Goal: Task Accomplishment & Management: Manage account settings

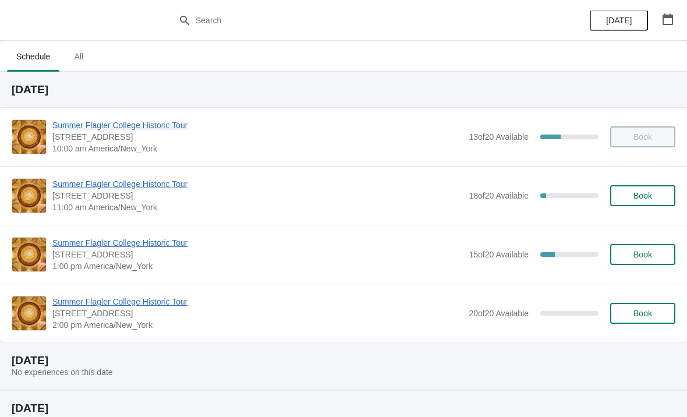
click at [660, 244] on button "Book" at bounding box center [642, 254] width 65 height 21
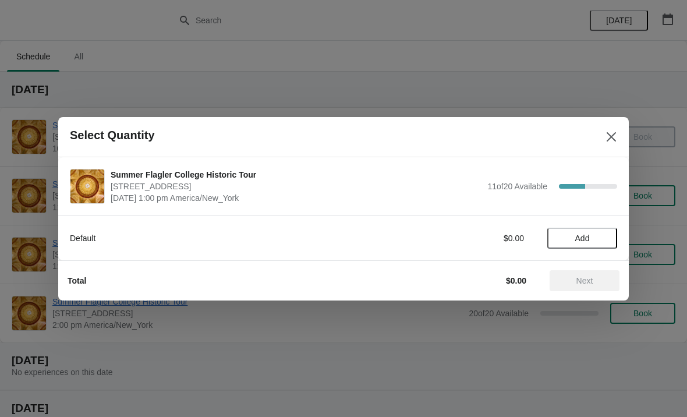
click at [591, 241] on span "Add" at bounding box center [582, 238] width 49 height 9
click at [608, 238] on icon at bounding box center [602, 238] width 12 height 12
click at [600, 284] on span "Next" at bounding box center [584, 280] width 51 height 9
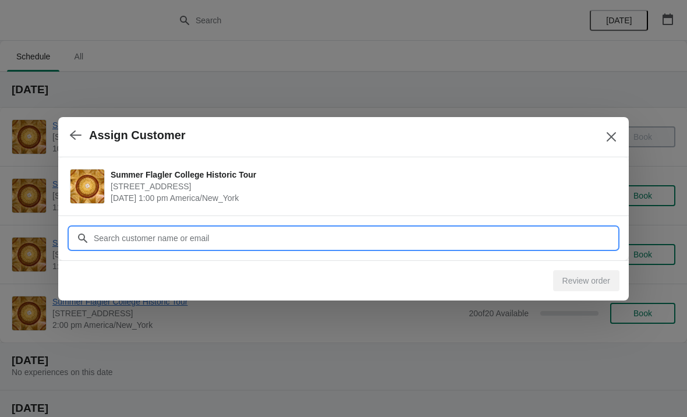
click at [528, 240] on input "Customer" at bounding box center [355, 238] width 524 height 21
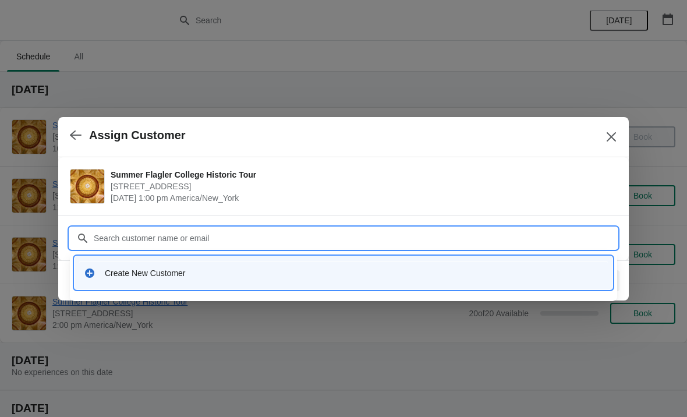
click at [301, 280] on div "Create New Customer" at bounding box center [343, 273] width 529 height 24
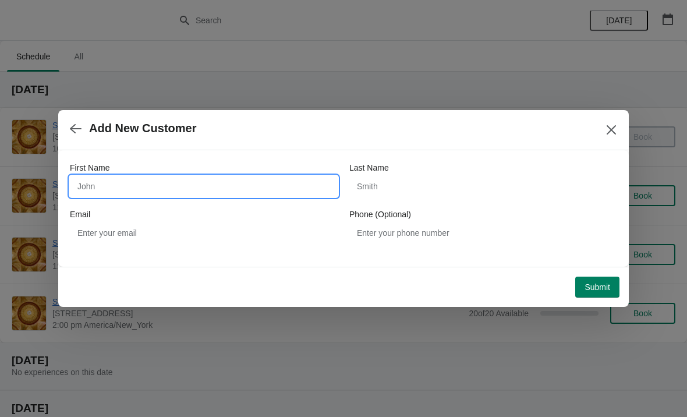
click at [264, 194] on input "First Name" at bounding box center [204, 186] width 268 height 21
type input "Sung"
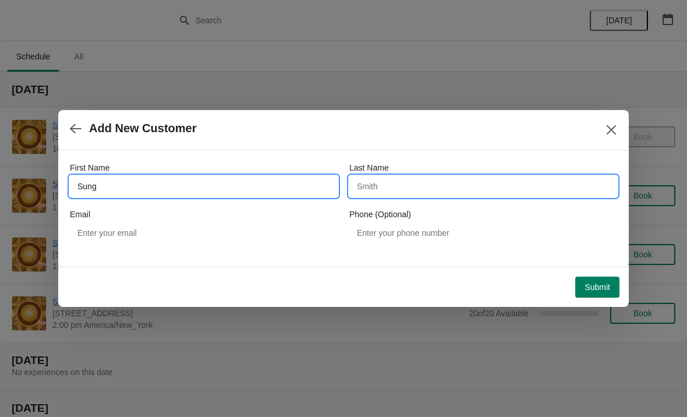
click at [457, 185] on input "Last Name" at bounding box center [483, 186] width 268 height 21
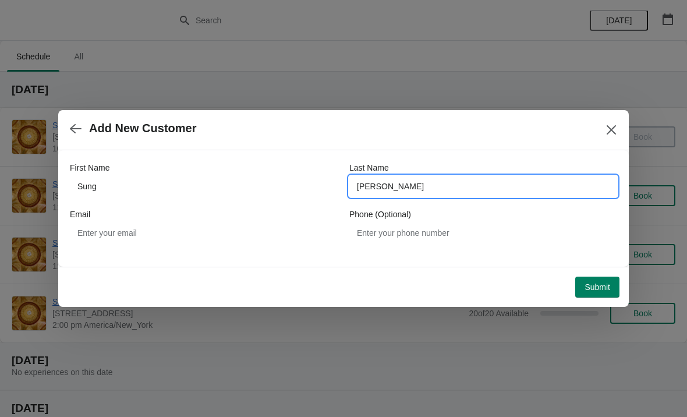
type input "Marra"
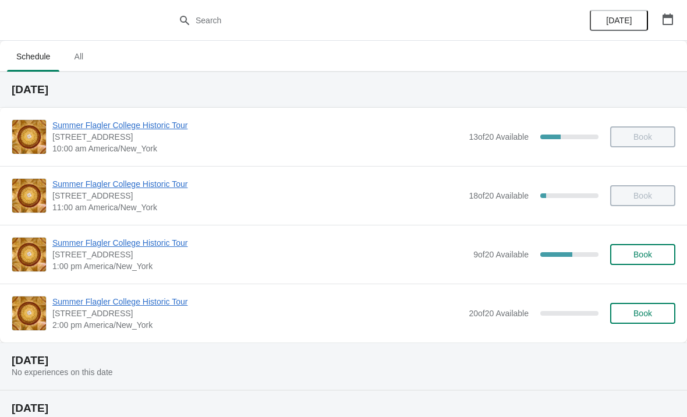
click at [182, 245] on span "Summer Flagler College Historic Tour" at bounding box center [259, 243] width 415 height 12
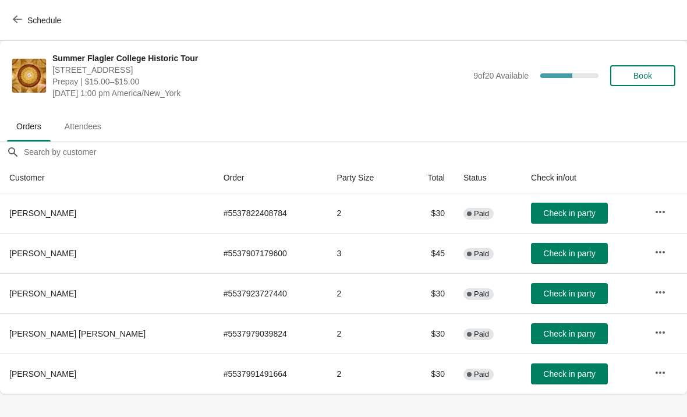
click at [564, 260] on button "Check in party" at bounding box center [569, 253] width 77 height 21
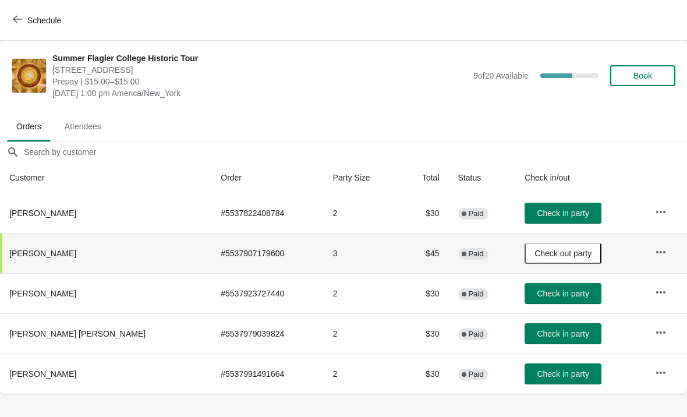
click at [525, 369] on button "Check in party" at bounding box center [563, 373] width 77 height 21
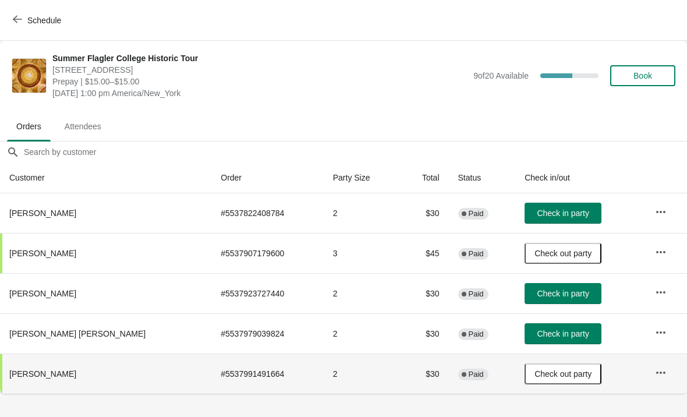
click at [560, 212] on span "Check in party" at bounding box center [563, 212] width 52 height 9
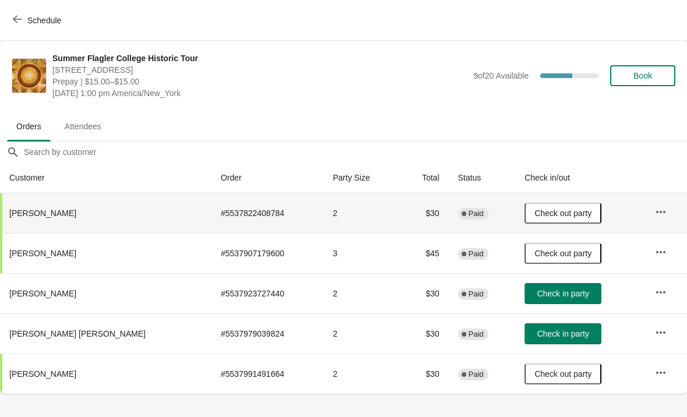
click at [23, 21] on span "Schedule" at bounding box center [38, 20] width 46 height 11
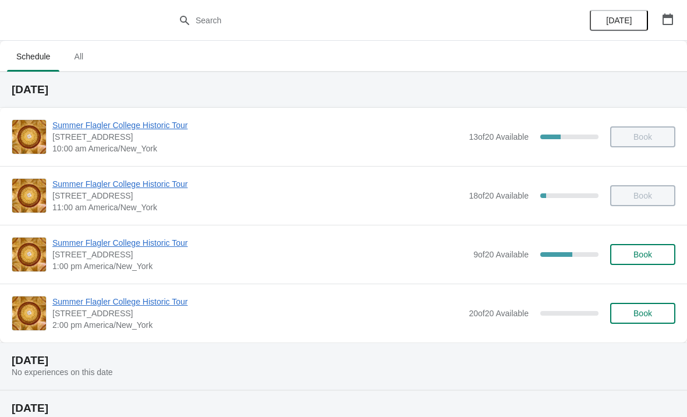
click at [79, 247] on span "Summer Flagler College Historic Tour" at bounding box center [259, 243] width 415 height 12
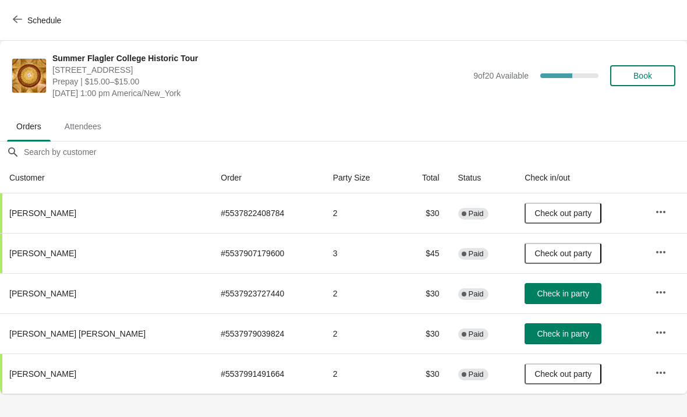
click at [537, 292] on span "Check in party" at bounding box center [563, 293] width 52 height 9
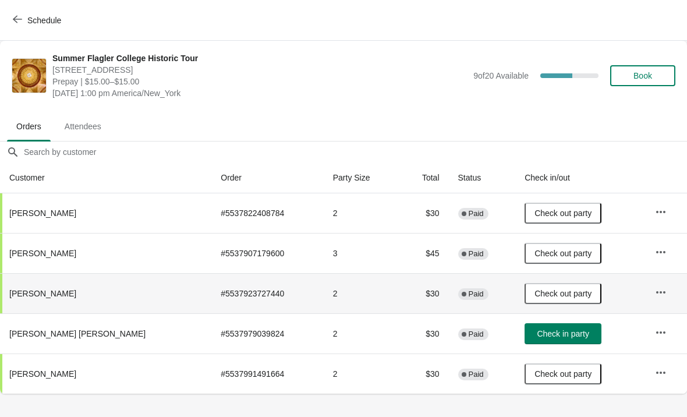
click at [653, 83] on button "Book" at bounding box center [642, 75] width 65 height 21
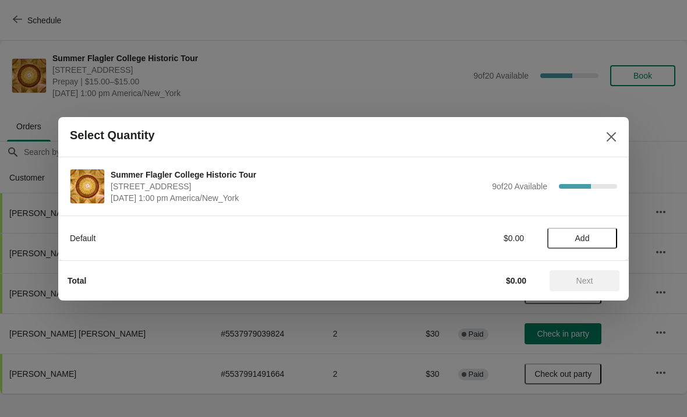
click at [596, 236] on span "Add" at bounding box center [582, 238] width 49 height 9
click at [607, 242] on icon at bounding box center [602, 238] width 12 height 12
click at [590, 279] on span "Next" at bounding box center [584, 280] width 17 height 9
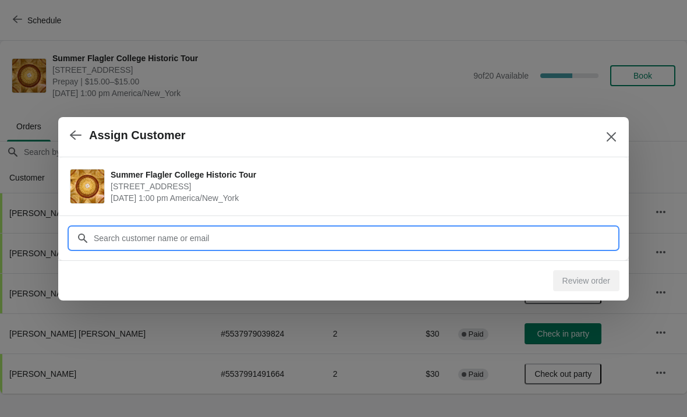
click at [559, 238] on input "Customer" at bounding box center [355, 238] width 524 height 21
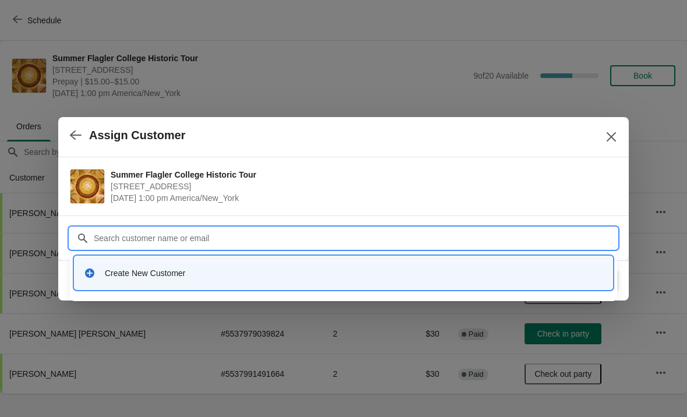
click at [365, 257] on div "Create New Customer" at bounding box center [344, 272] width 538 height 33
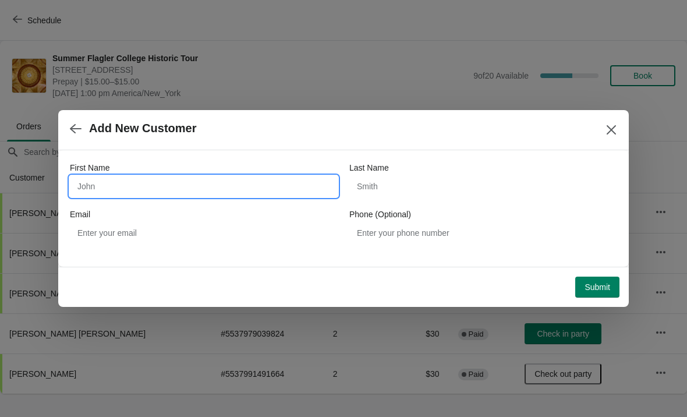
click at [246, 183] on input "First Name" at bounding box center [204, 186] width 268 height 21
type input "L"
type input "AL"
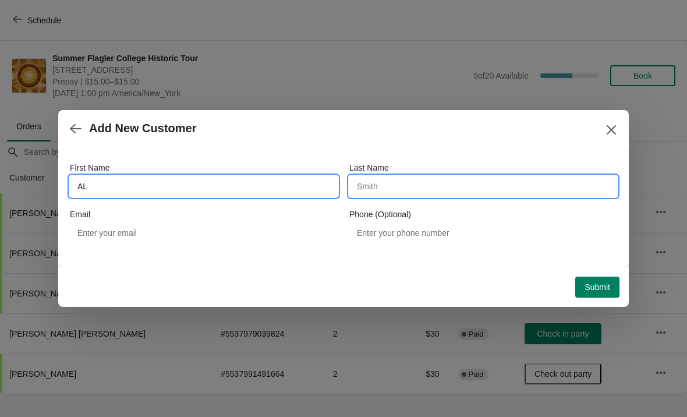
click at [530, 178] on input "Last Name" at bounding box center [483, 186] width 268 height 21
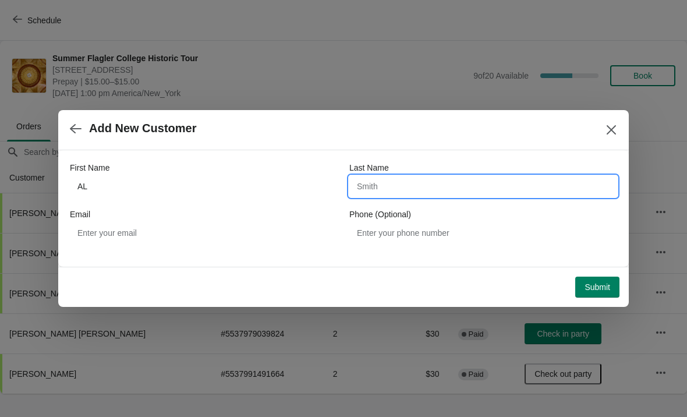
type input "J"
type input "[PERSON_NAME]"
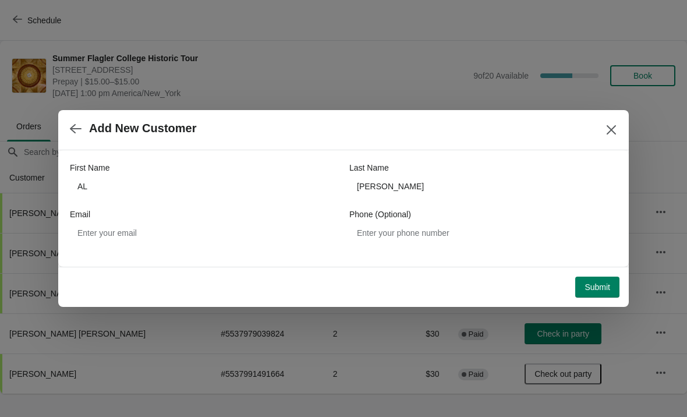
click at [594, 288] on span "Submit" at bounding box center [598, 286] width 26 height 9
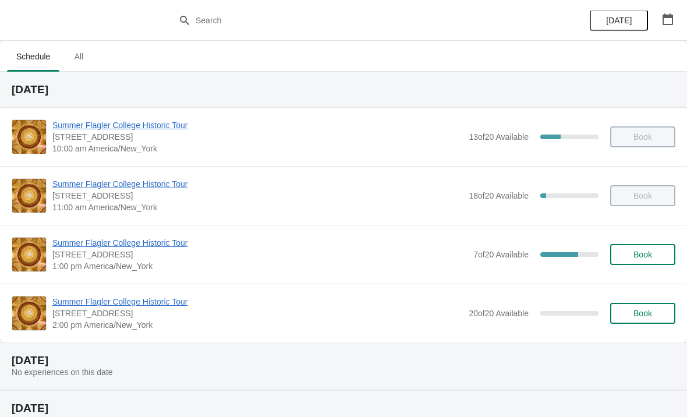
click at [94, 240] on span "Summer Flagler College Historic Tour" at bounding box center [259, 243] width 415 height 12
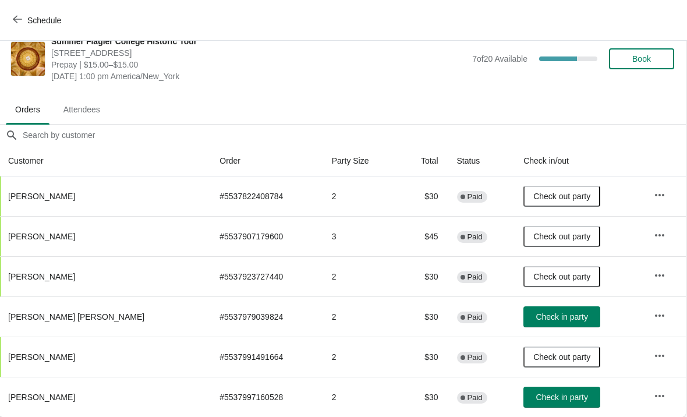
scroll to position [17, 1]
click at [543, 395] on span "Check in party" at bounding box center [562, 396] width 52 height 9
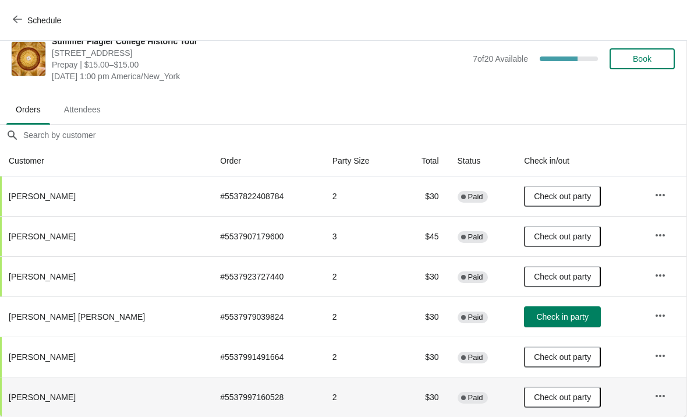
click at [643, 54] on span "Book" at bounding box center [642, 58] width 19 height 9
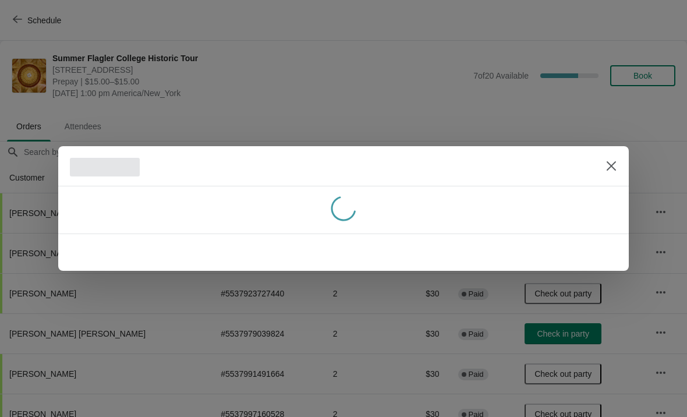
scroll to position [17, 0]
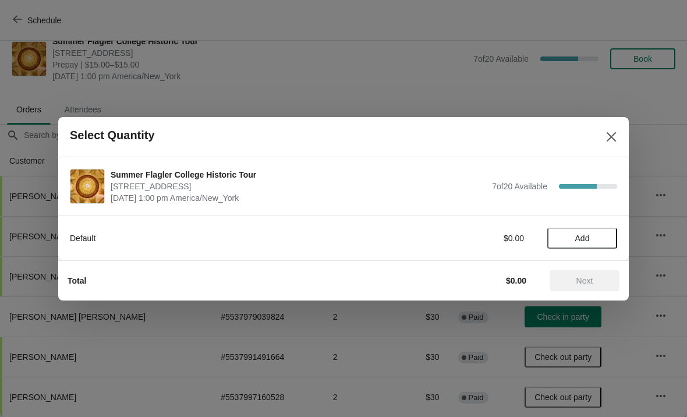
click at [591, 235] on span "Add" at bounding box center [582, 238] width 49 height 9
click at [607, 232] on icon at bounding box center [602, 238] width 12 height 12
click at [607, 235] on icon at bounding box center [602, 238] width 12 height 12
click at [606, 241] on icon at bounding box center [602, 238] width 12 height 12
click at [604, 277] on span "Next" at bounding box center [584, 280] width 51 height 9
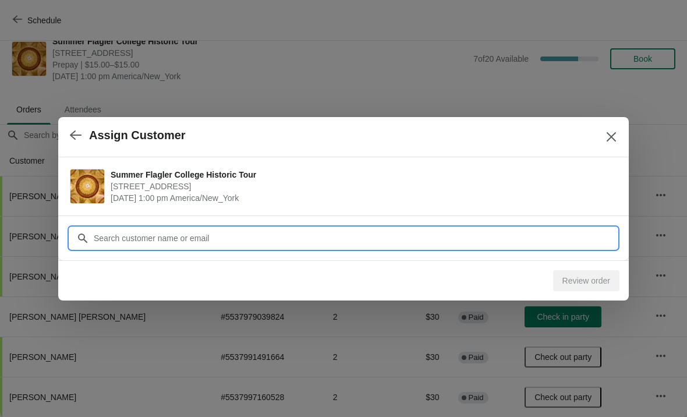
click at [573, 232] on input "Customer" at bounding box center [355, 238] width 524 height 21
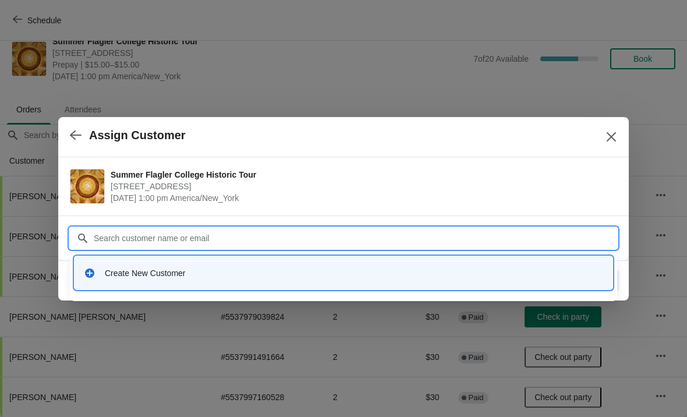
click at [302, 277] on div "Create New Customer" at bounding box center [354, 273] width 498 height 12
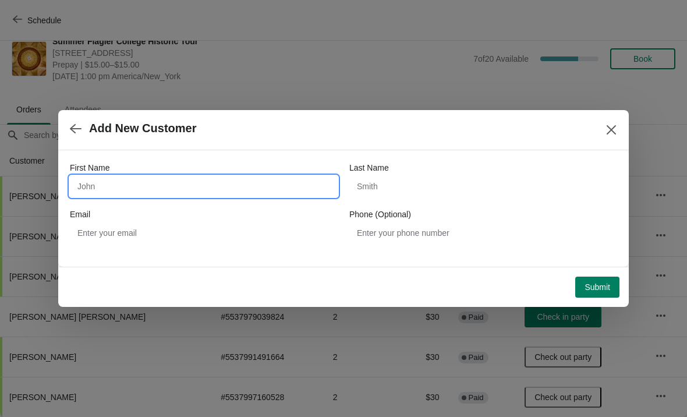
click at [238, 185] on input "First Name" at bounding box center [204, 186] width 268 height 21
type input "Johnathan"
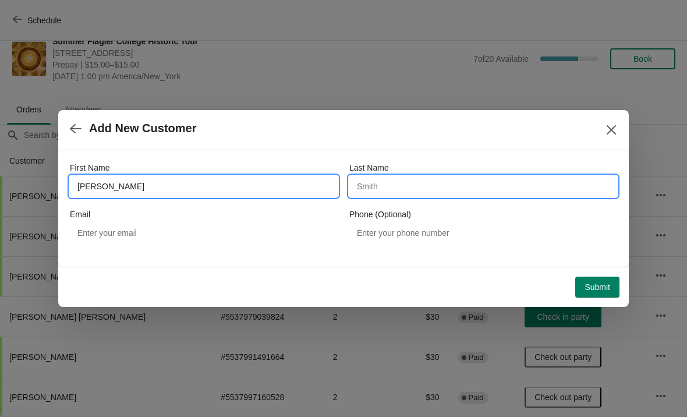
click at [489, 181] on input "Last Name" at bounding box center [483, 186] width 268 height 21
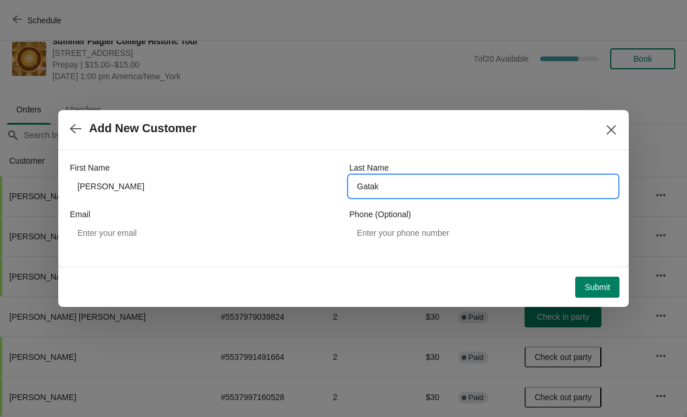
type input "Gatakz"
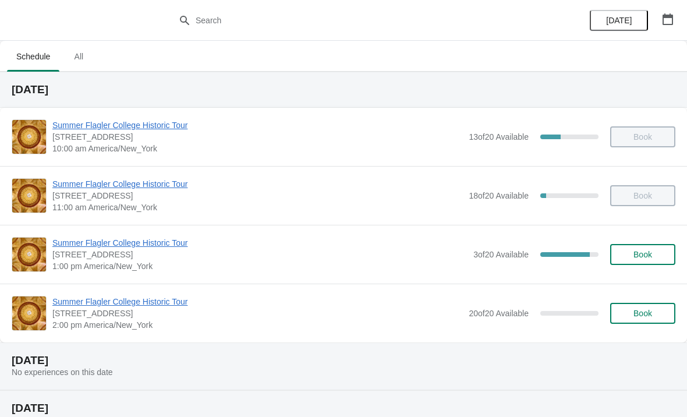
click at [146, 237] on span "Summer Flagler College Historic Tour" at bounding box center [259, 243] width 415 height 12
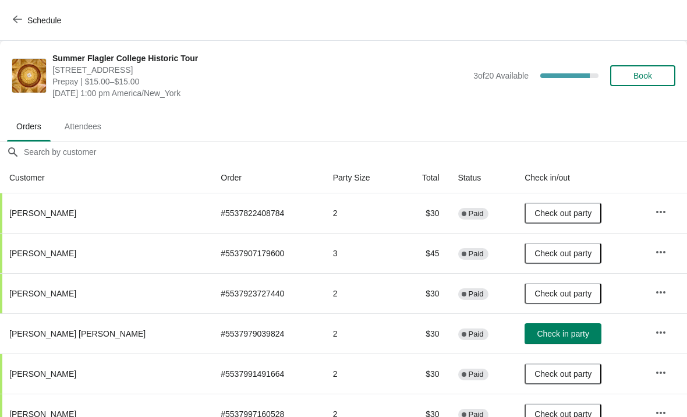
click at [558, 338] on span "Check in party" at bounding box center [563, 333] width 52 height 9
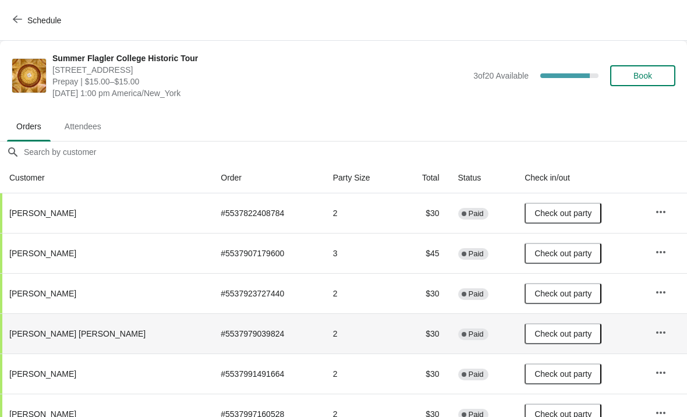
click at [26, 15] on span "Schedule" at bounding box center [38, 20] width 46 height 11
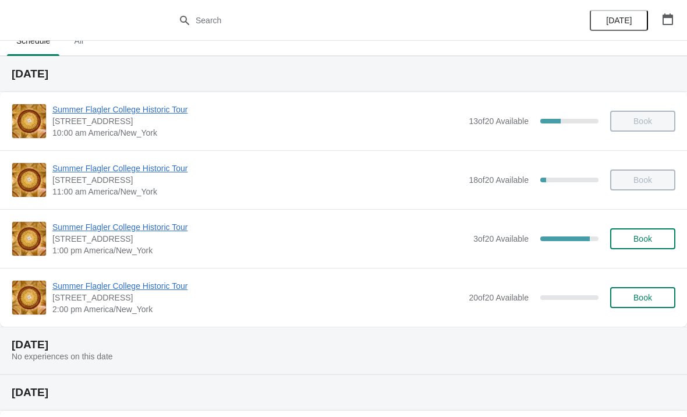
scroll to position [30, 0]
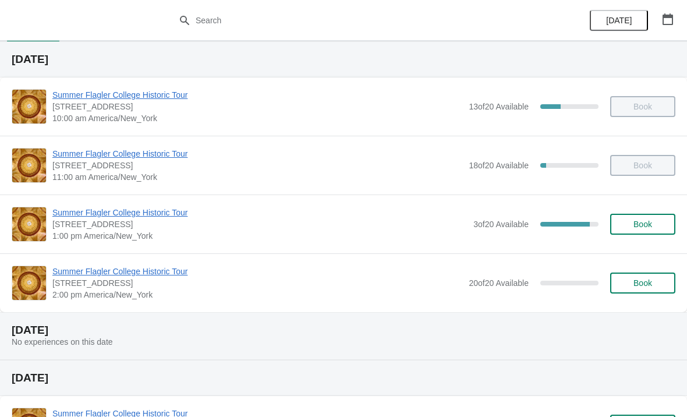
click at [84, 190] on div "Summer Flagler College Historic Tour 74 King Street, St. Augustine, FL, USA 11:…" at bounding box center [343, 165] width 687 height 59
click at [108, 214] on span "Summer Flagler College Historic Tour" at bounding box center [259, 213] width 415 height 12
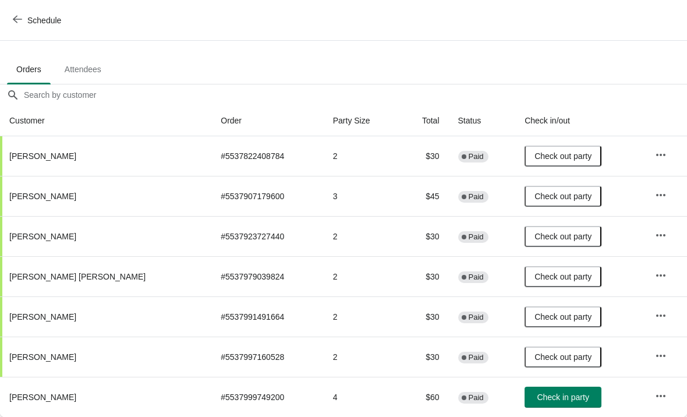
scroll to position [57, 0]
click at [540, 397] on span "Check in party" at bounding box center [563, 396] width 52 height 9
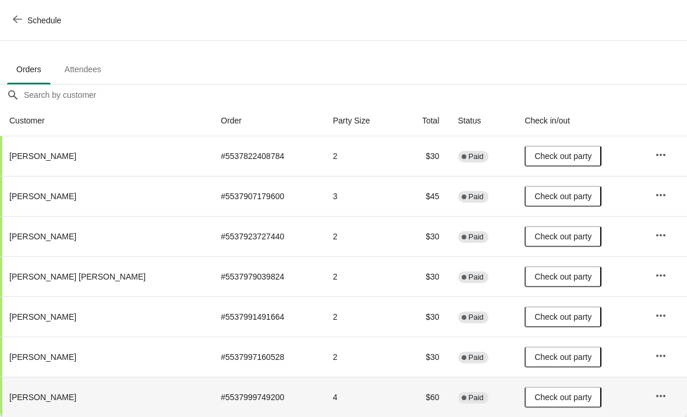
click at [44, 18] on span "Schedule" at bounding box center [44, 20] width 34 height 9
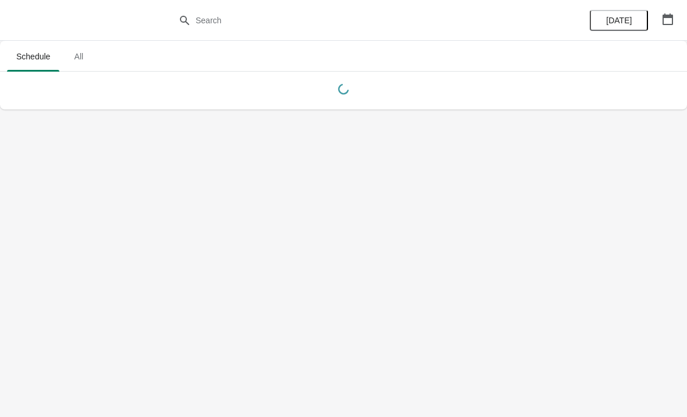
scroll to position [0, 0]
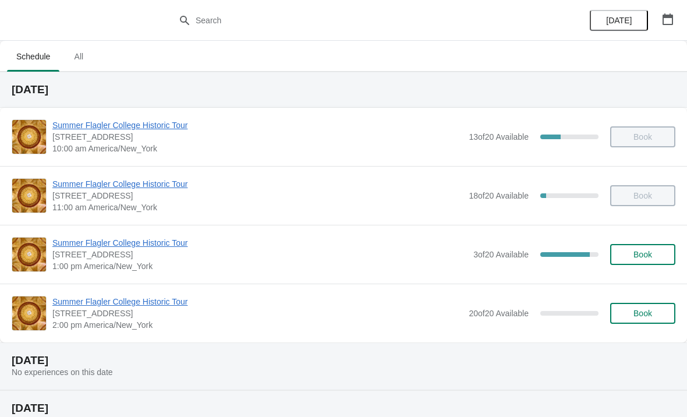
click at [162, 248] on span "Summer Flagler College Historic Tour" at bounding box center [259, 243] width 415 height 12
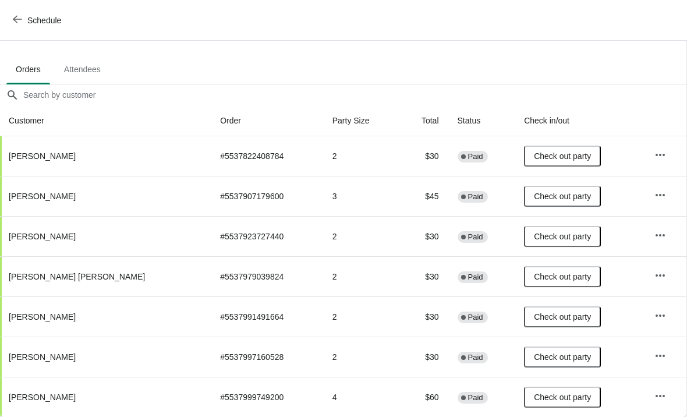
scroll to position [57, 1]
click at [655, 318] on icon "button" at bounding box center [661, 316] width 12 height 12
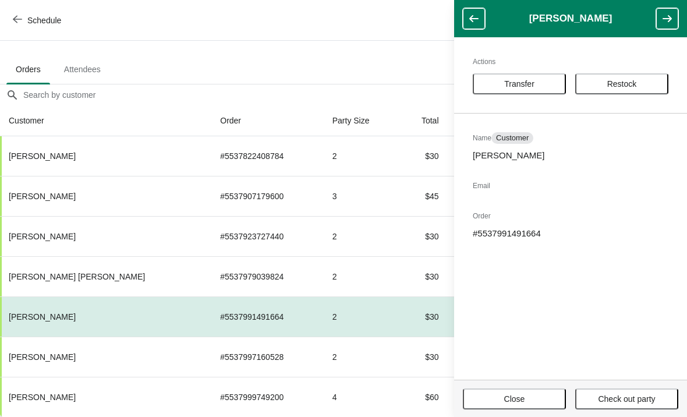
click at [648, 91] on button "Restock" at bounding box center [621, 83] width 93 height 21
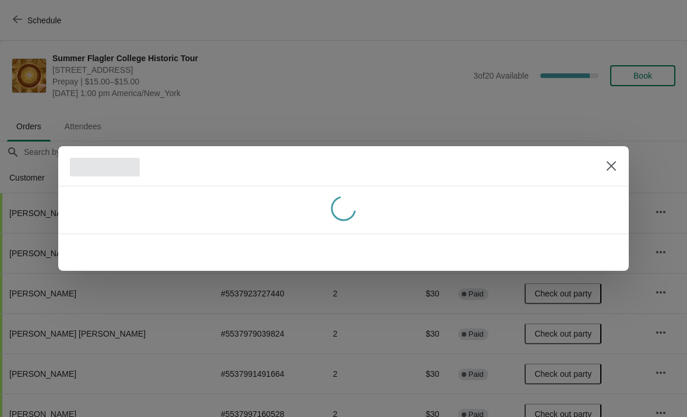
scroll to position [57, 0]
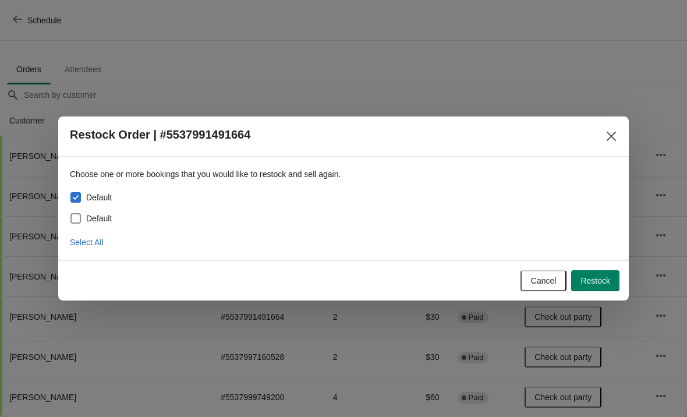
click at [605, 276] on span "Restock" at bounding box center [596, 280] width 30 height 9
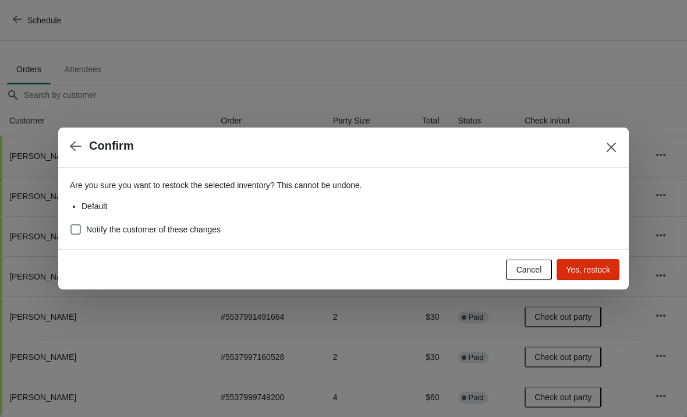
click at [79, 232] on span at bounding box center [75, 229] width 10 height 10
click at [71, 225] on input "Notify the customer of these changes" at bounding box center [70, 224] width 1 height 1
checkbox input "true"
click at [602, 270] on span "Yes, restock" at bounding box center [588, 269] width 44 height 9
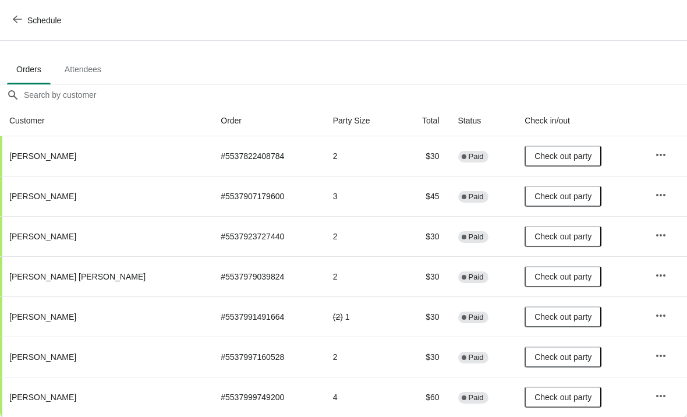
click at [658, 316] on icon "button" at bounding box center [661, 316] width 12 height 12
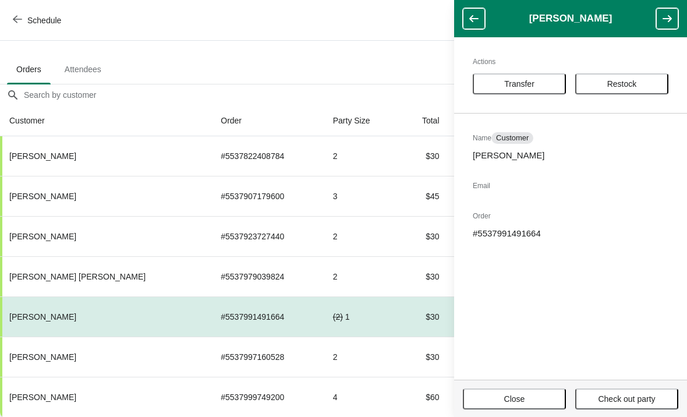
click at [645, 78] on button "Restock" at bounding box center [621, 83] width 93 height 21
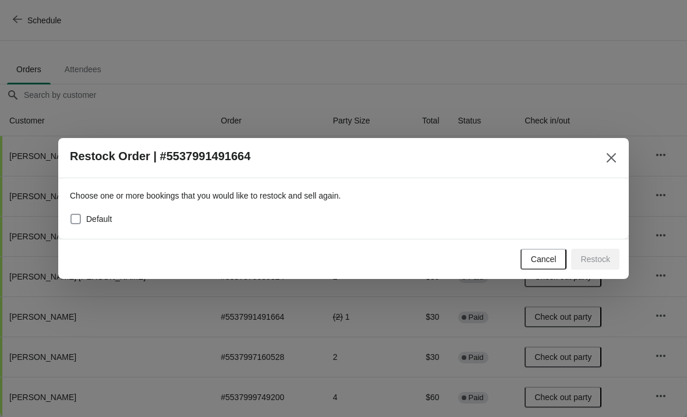
click at [93, 213] on label "Default" at bounding box center [91, 219] width 42 height 16
click at [71, 214] on input "Default" at bounding box center [70, 214] width 1 height 1
checkbox input "true"
click at [596, 260] on span "Restock" at bounding box center [596, 258] width 30 height 9
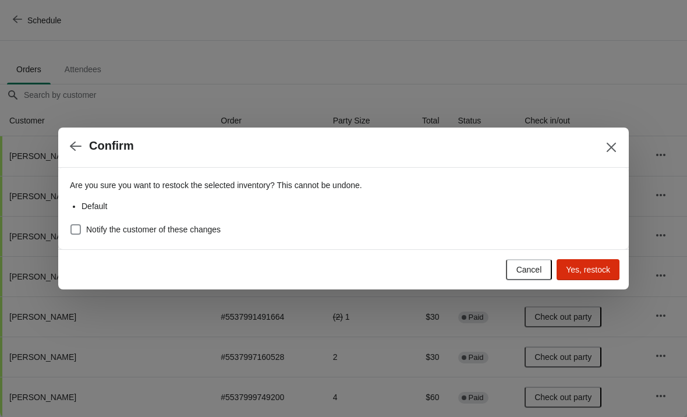
click at [169, 222] on label "Notify the customer of these changes" at bounding box center [145, 229] width 151 height 16
click at [71, 224] on input "Notify the customer of these changes" at bounding box center [70, 224] width 1 height 1
checkbox input "true"
click at [591, 272] on span "Yes, restock" at bounding box center [588, 269] width 44 height 9
click at [613, 143] on icon "Close" at bounding box center [612, 148] width 12 height 12
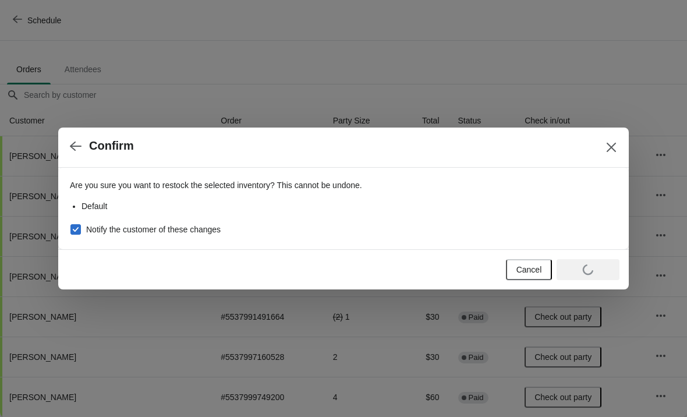
scroll to position [57, 0]
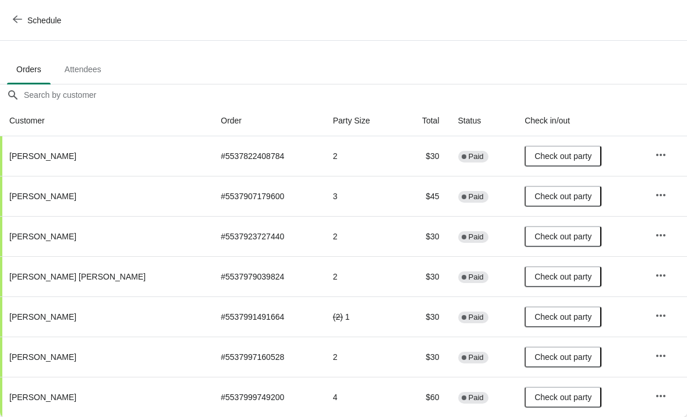
click at [655, 316] on icon "button" at bounding box center [661, 316] width 12 height 12
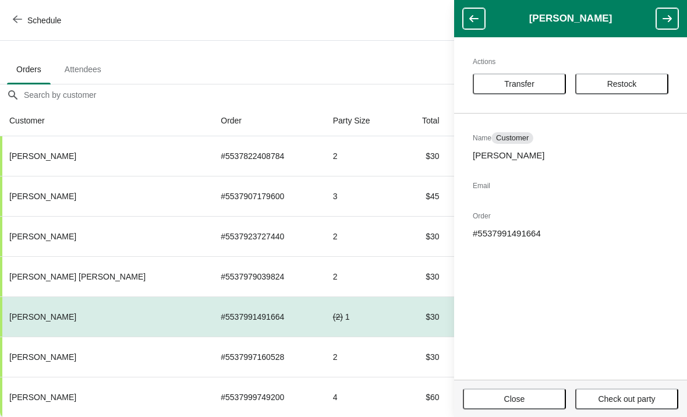
click at [642, 88] on span "Restock" at bounding box center [622, 83] width 72 height 9
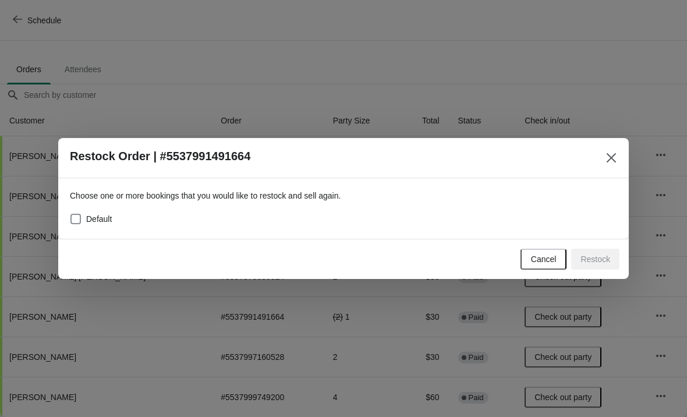
click at [111, 217] on span "Default" at bounding box center [99, 219] width 26 height 12
click at [71, 214] on input "Default" at bounding box center [70, 214] width 1 height 1
checkbox input "true"
click at [604, 259] on span "Restock" at bounding box center [596, 258] width 30 height 9
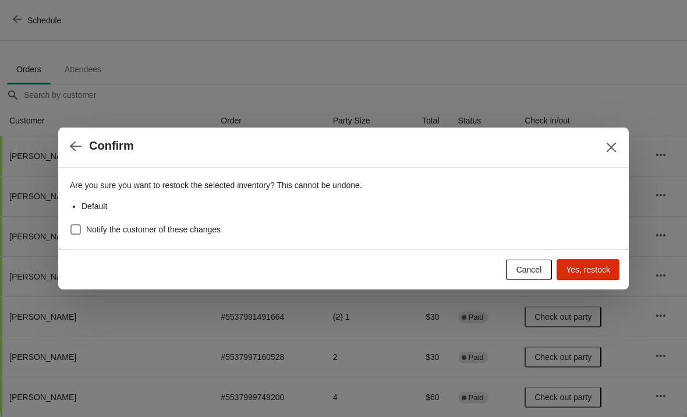
click at [597, 273] on span "Yes, restock" at bounding box center [588, 269] width 44 height 9
click at [66, 220] on div "Are you sure you want to restock the selected inventory? This cannot be undone.…" at bounding box center [343, 209] width 571 height 82
click at [80, 224] on span at bounding box center [75, 229] width 10 height 10
click at [71, 224] on input "Notify the customer of these changes" at bounding box center [70, 224] width 1 height 1
checkbox input "true"
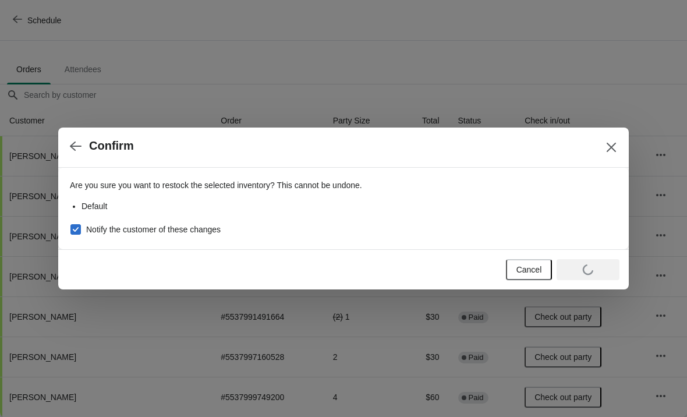
click at [603, 149] on button "Close" at bounding box center [611, 147] width 21 height 21
